Goal: Transaction & Acquisition: Download file/media

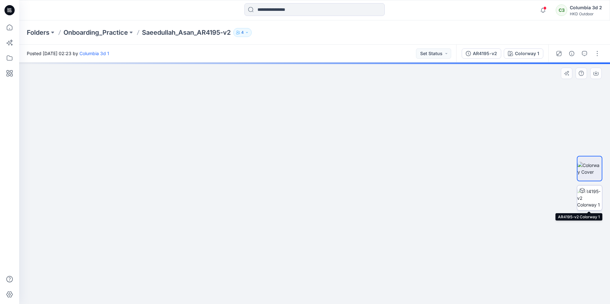
click at [595, 199] on img at bounding box center [589, 198] width 25 height 20
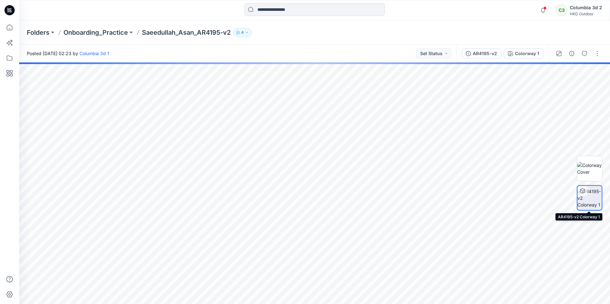
click at [585, 202] on img at bounding box center [589, 198] width 24 height 20
click at [584, 188] on div at bounding box center [582, 191] width 10 height 10
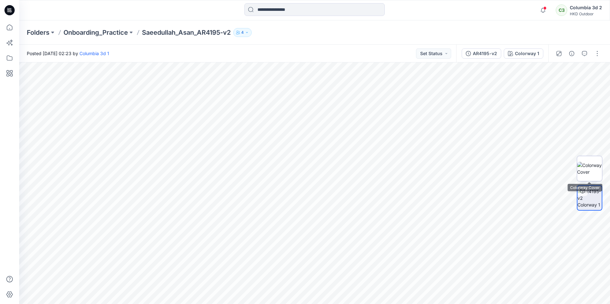
click at [587, 167] on img at bounding box center [589, 168] width 25 height 13
drag, startPoint x: 297, startPoint y: 135, endPoint x: 261, endPoint y: 153, distance: 40.9
click at [261, 153] on img at bounding box center [314, 183] width 295 height 242
drag, startPoint x: 295, startPoint y: 141, endPoint x: 293, endPoint y: 186, distance: 45.3
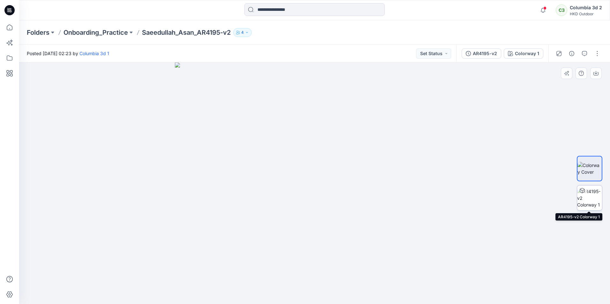
click at [583, 195] on div at bounding box center [582, 191] width 10 height 10
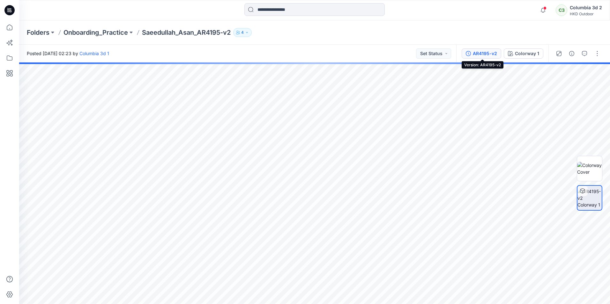
click at [496, 54] on div "AR4195-v2" at bounding box center [485, 53] width 24 height 7
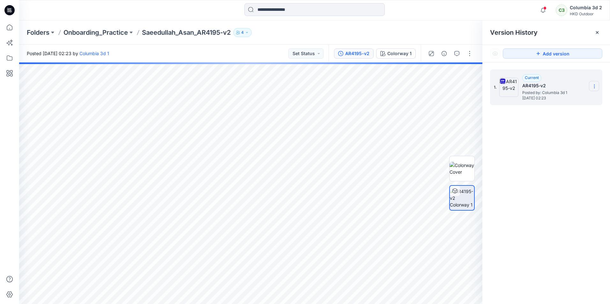
click at [598, 88] on section at bounding box center [594, 86] width 10 height 10
click at [554, 98] on span "Download Source BW File" at bounding box center [562, 99] width 54 height 8
